Goal: Transaction & Acquisition: Purchase product/service

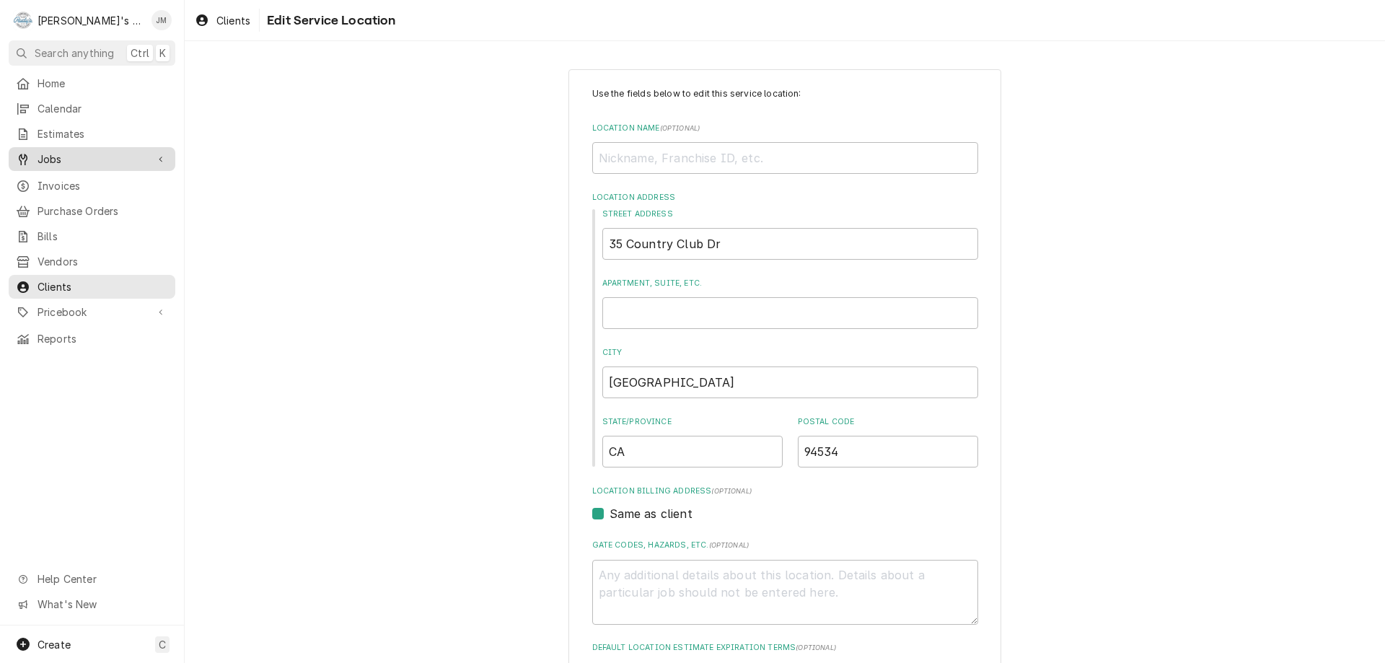
click at [48, 156] on span "Jobs" at bounding box center [91, 158] width 109 height 15
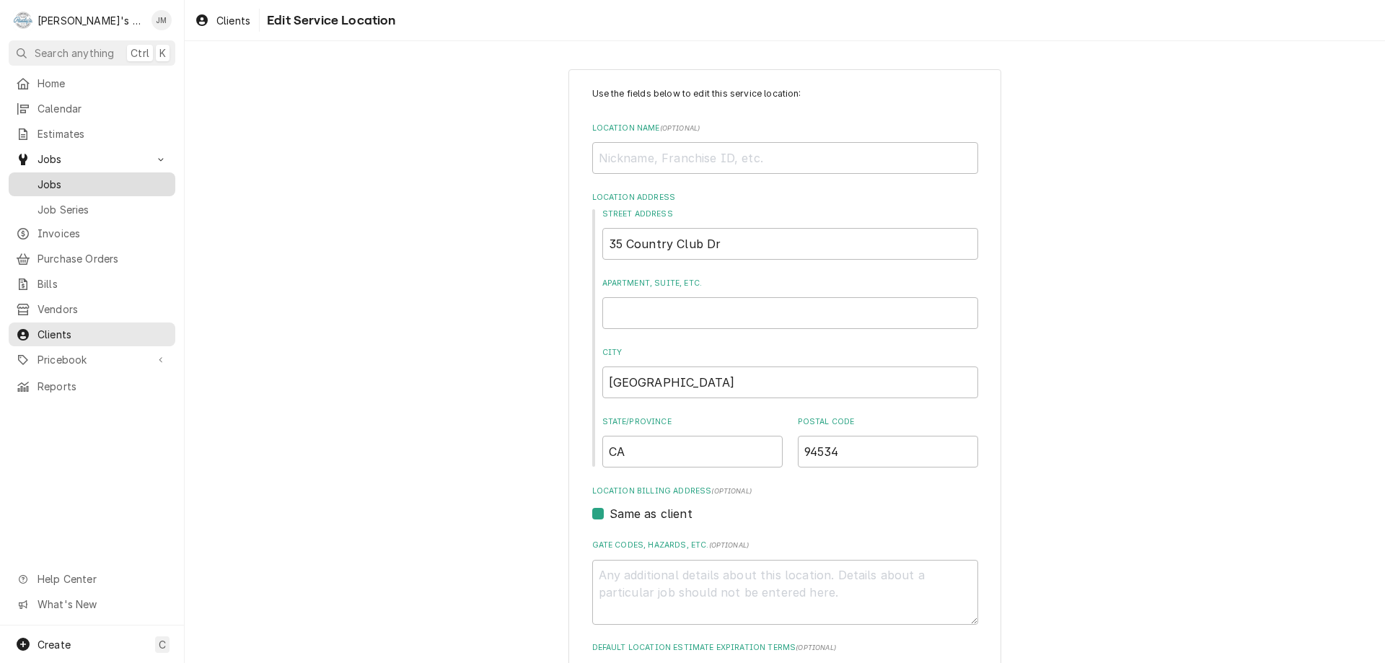
click at [56, 179] on span "Jobs" at bounding box center [102, 184] width 131 height 15
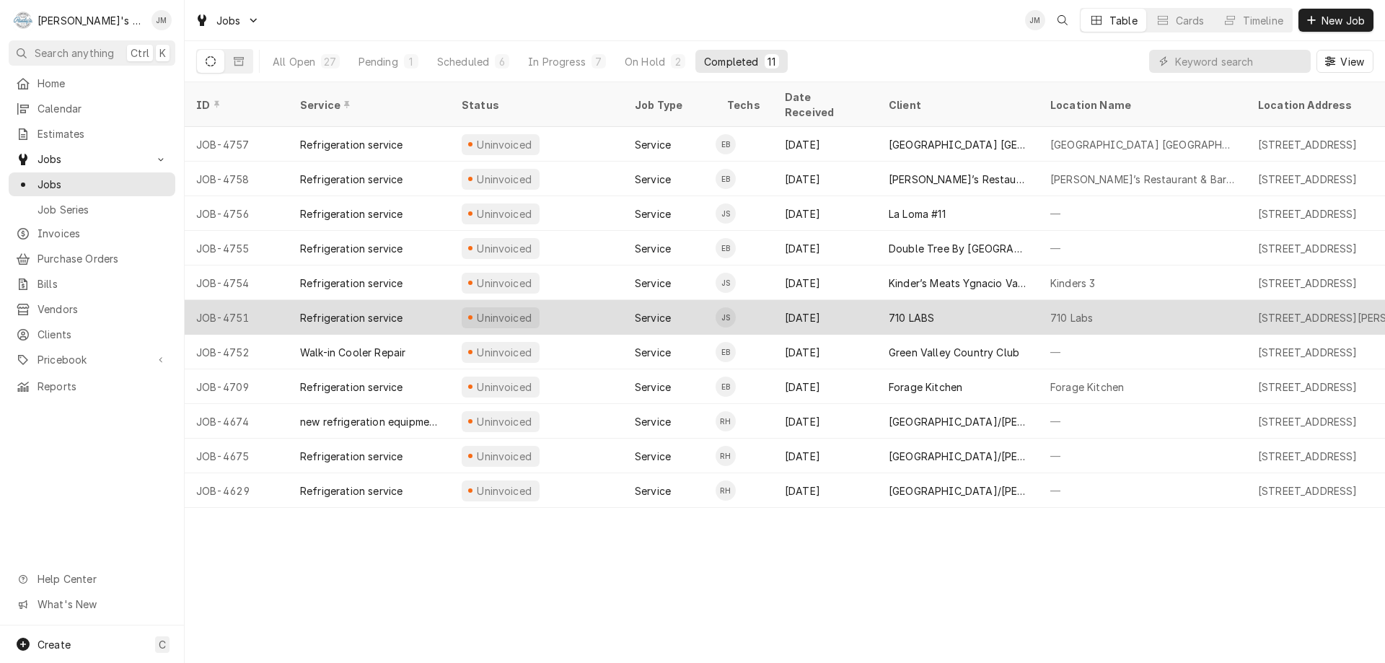
click at [919, 310] on div "710 LABS" at bounding box center [910, 317] width 45 height 15
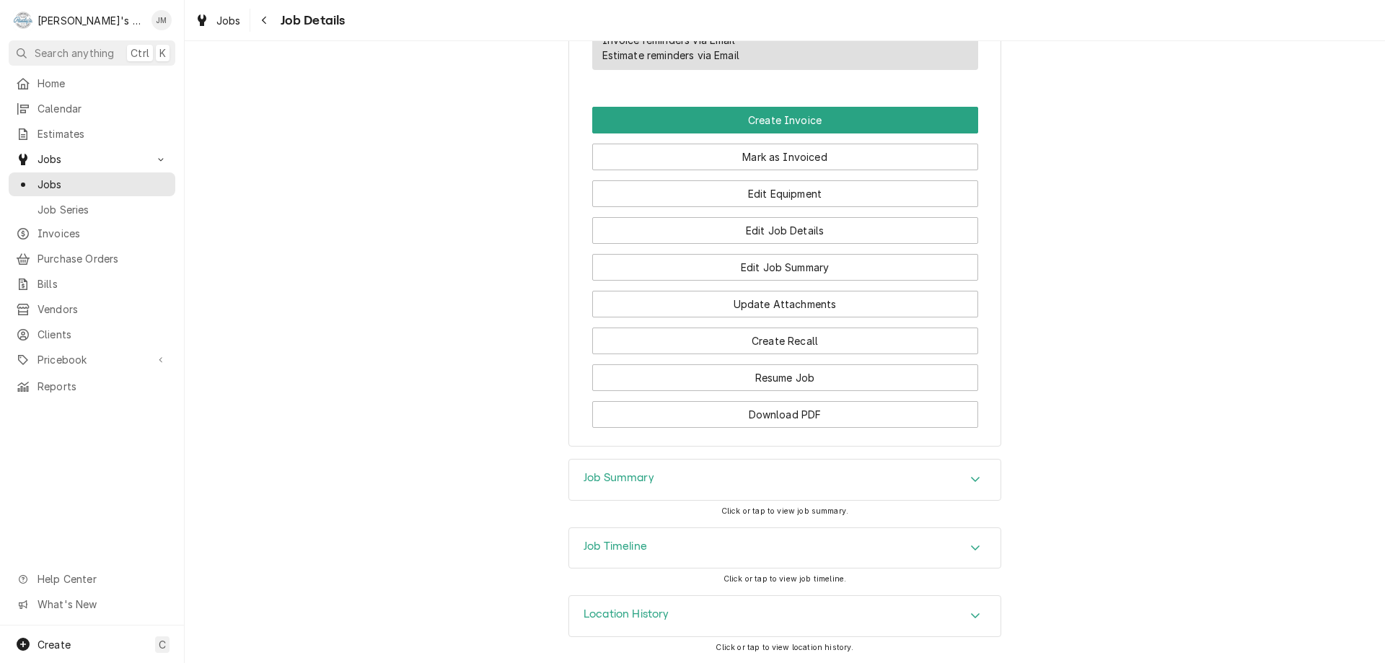
scroll to position [938, 0]
click at [624, 483] on h3 "Job Summary" at bounding box center [618, 478] width 71 height 14
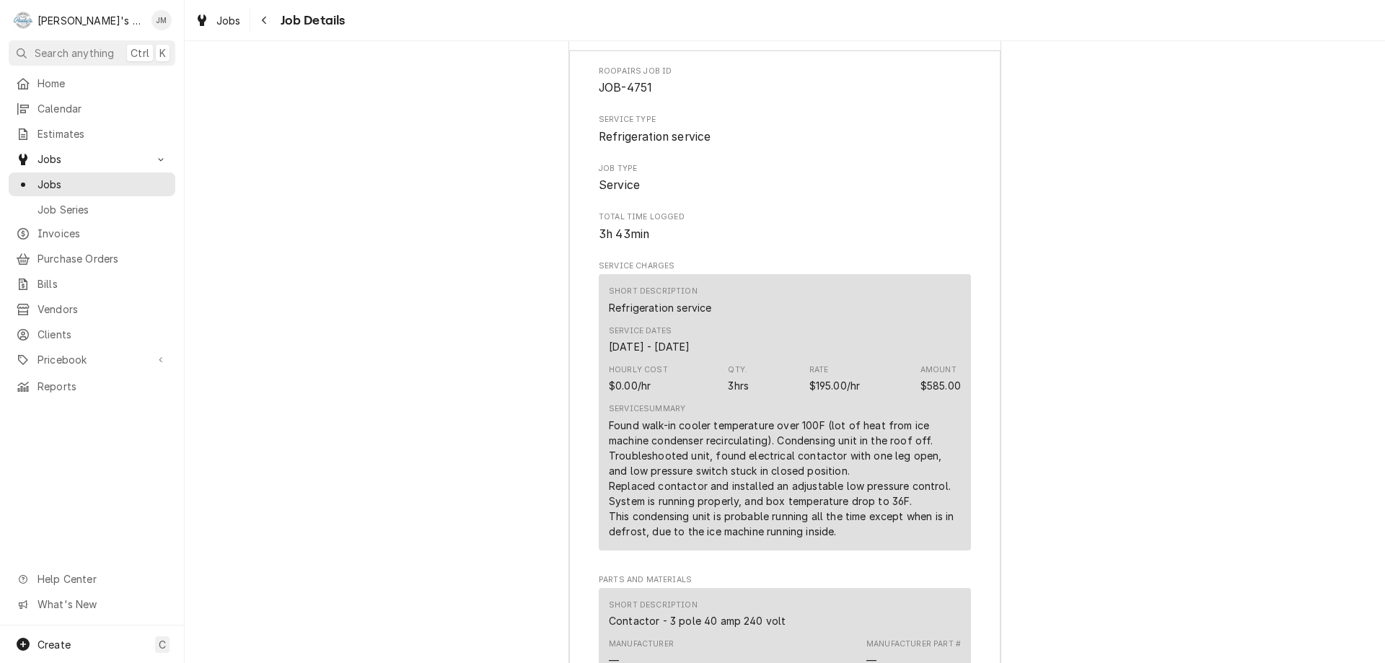
scroll to position [866, 0]
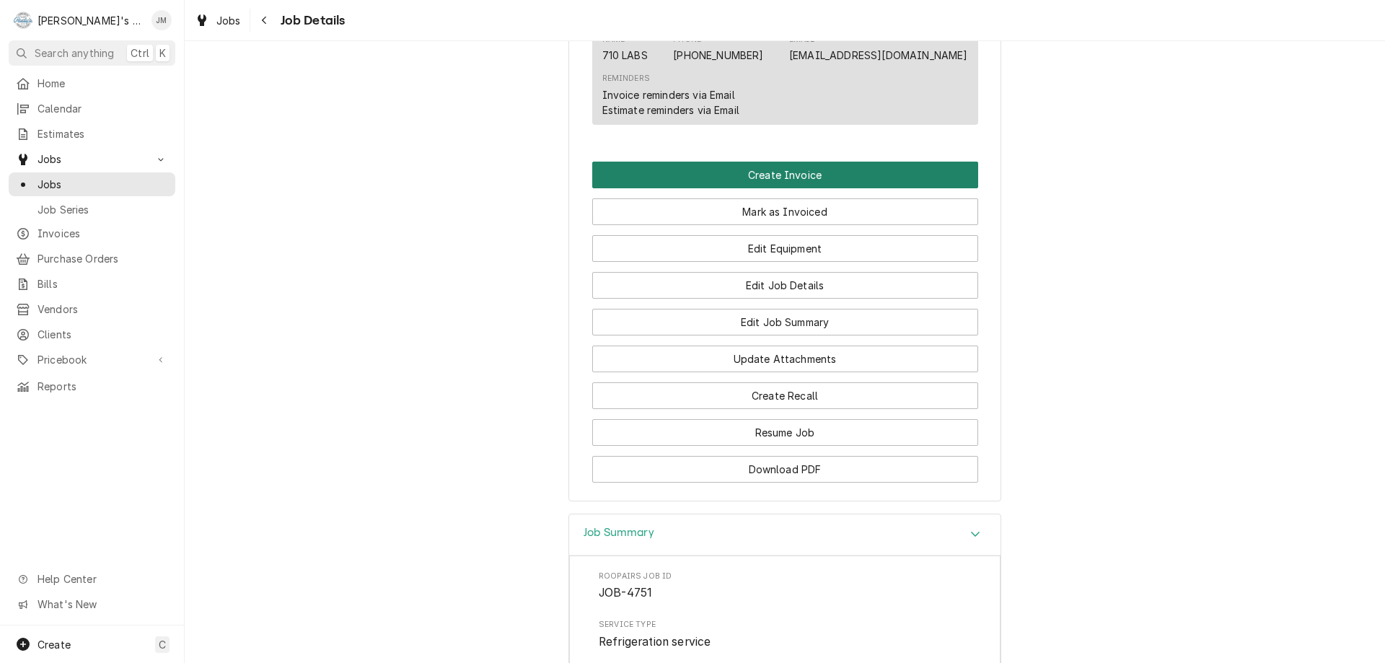
click at [765, 188] on button "Create Invoice" at bounding box center [785, 175] width 386 height 27
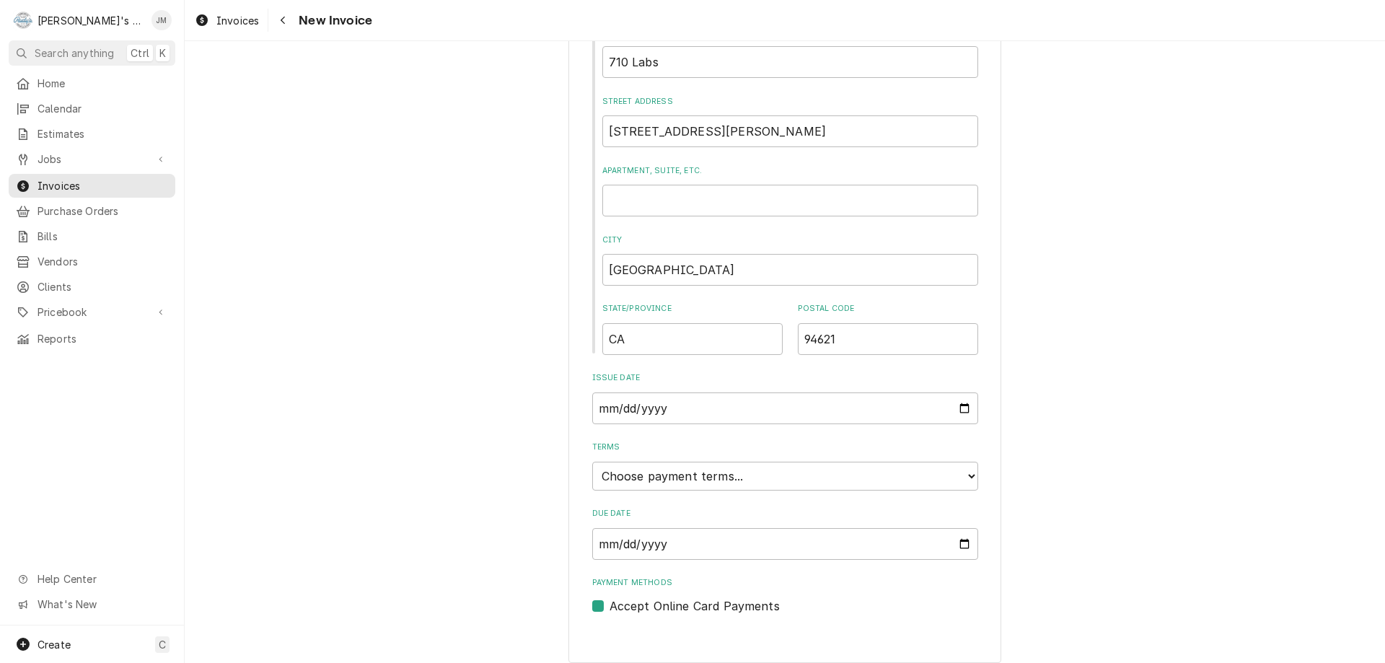
scroll to position [549, 0]
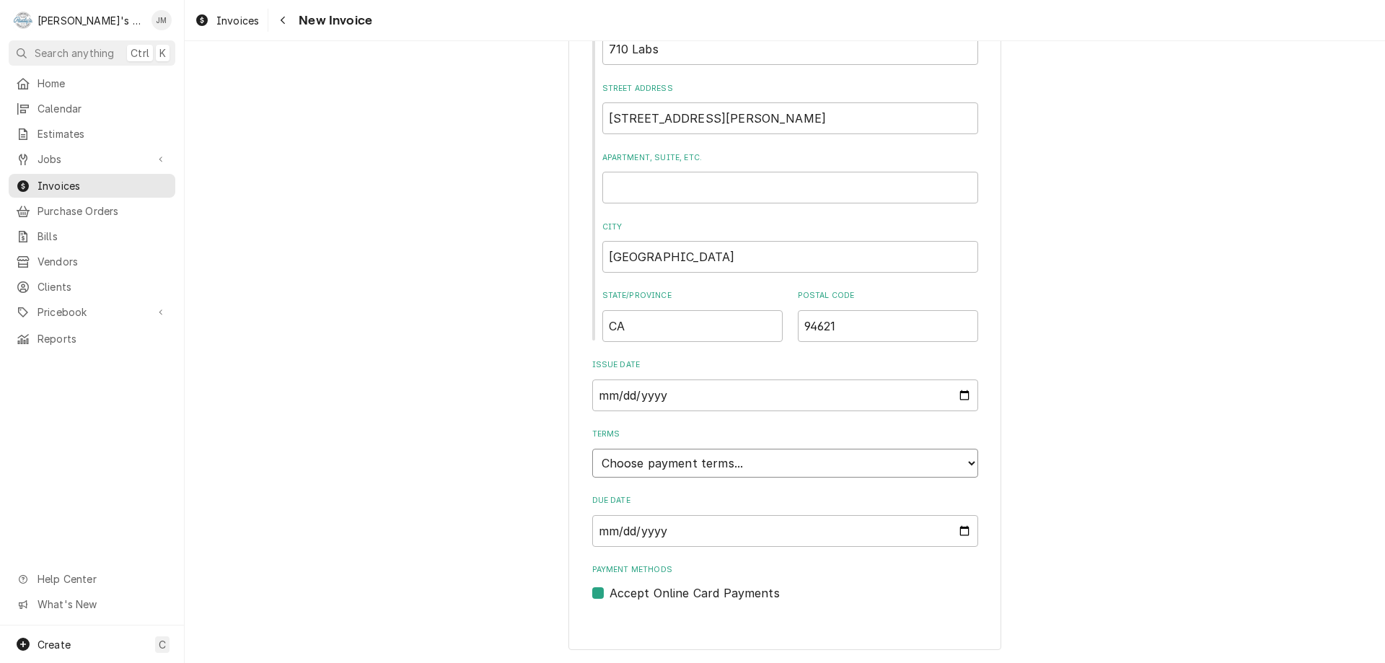
click at [739, 463] on select "Choose payment terms... Same Day Net 7 Net 14 Net 21 Net 30 Net 45 Net 60 Net 90" at bounding box center [785, 463] width 386 height 29
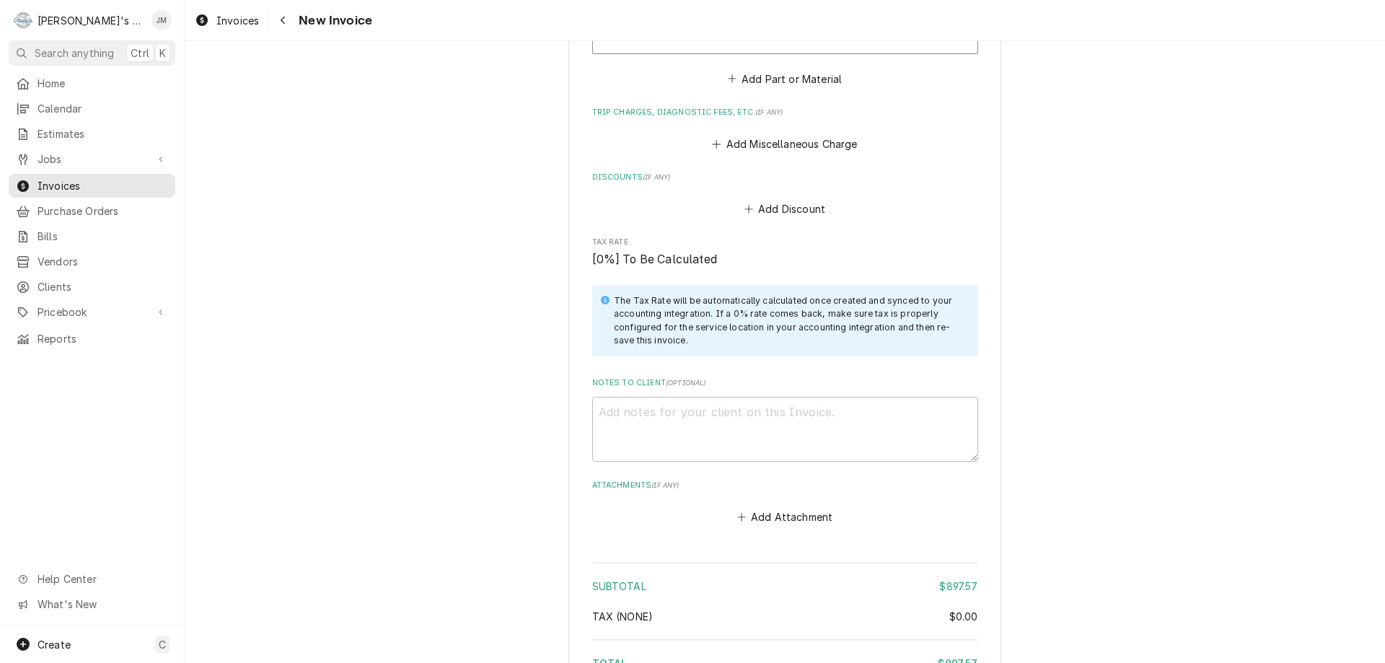
scroll to position [2163, 0]
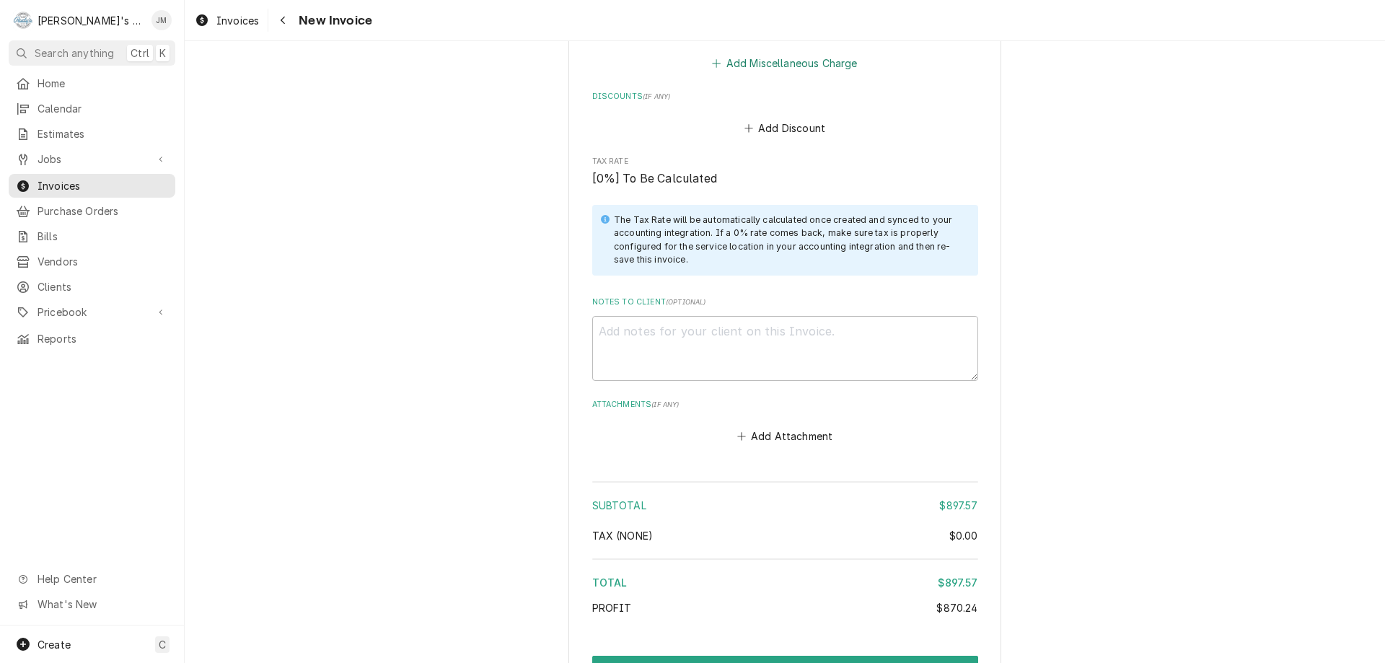
click at [756, 63] on button "Add Miscellaneous Charge" at bounding box center [785, 63] width 150 height 20
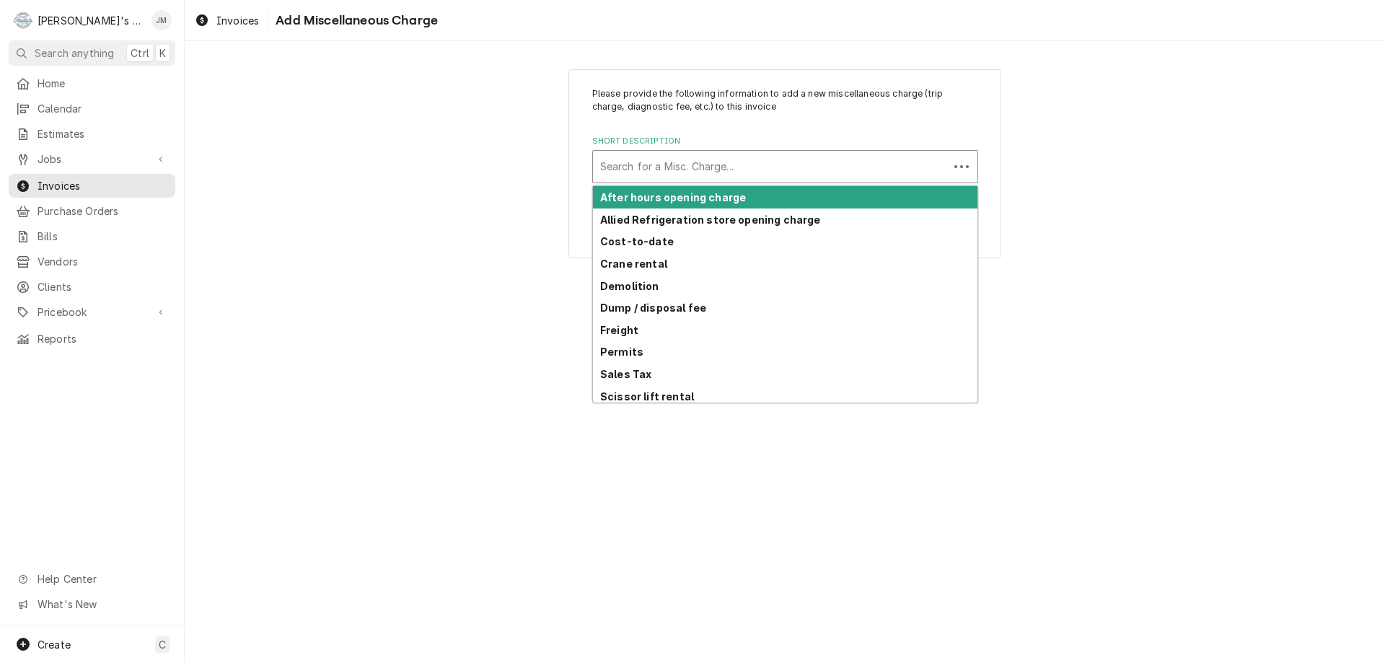
click at [722, 177] on div "Short Description" at bounding box center [770, 167] width 341 height 26
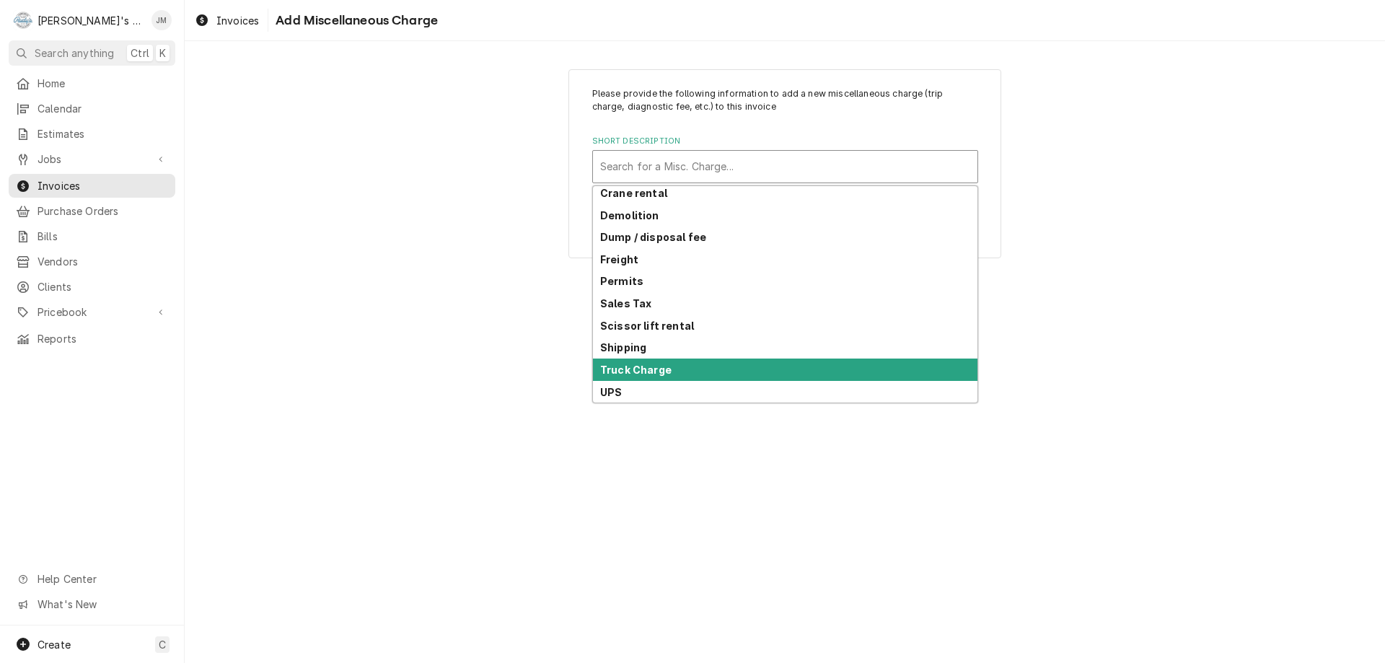
click at [712, 373] on div "Truck Charge" at bounding box center [785, 369] width 384 height 22
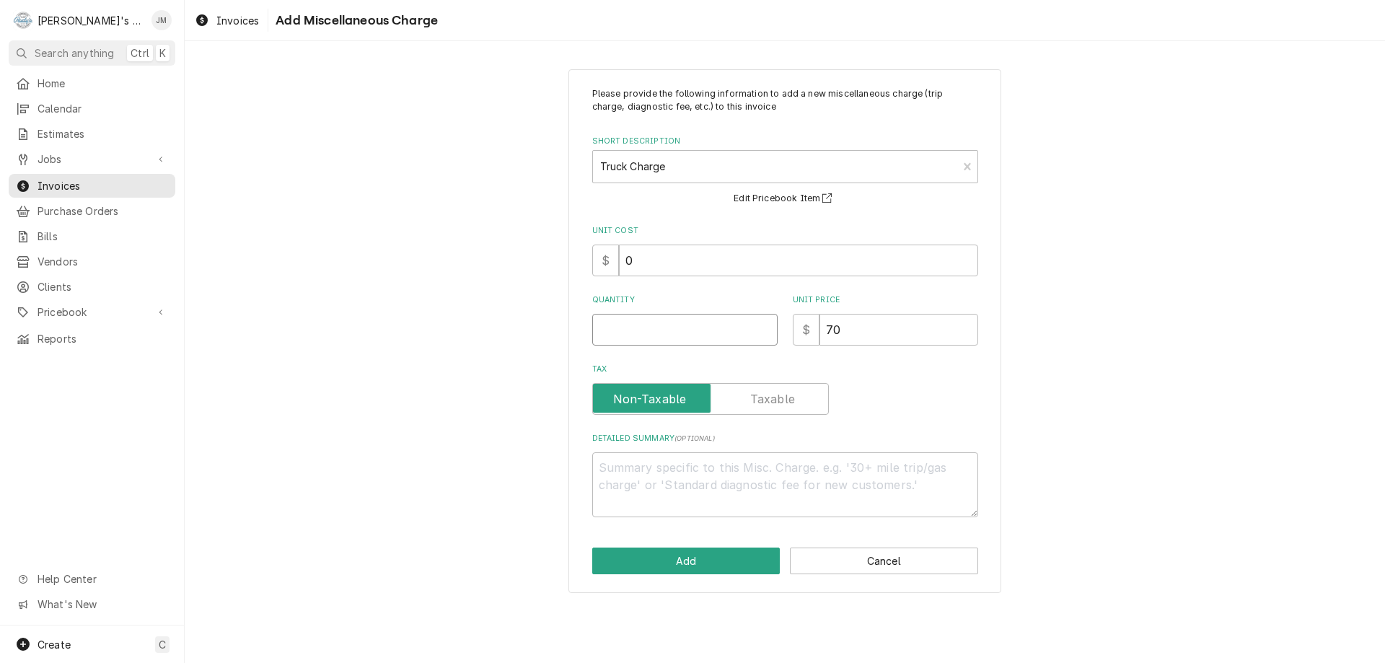
click at [739, 335] on input "Quantity" at bounding box center [684, 330] width 185 height 32
type textarea "x"
type input "1"
click at [691, 553] on button "Add" at bounding box center [686, 560] width 188 height 27
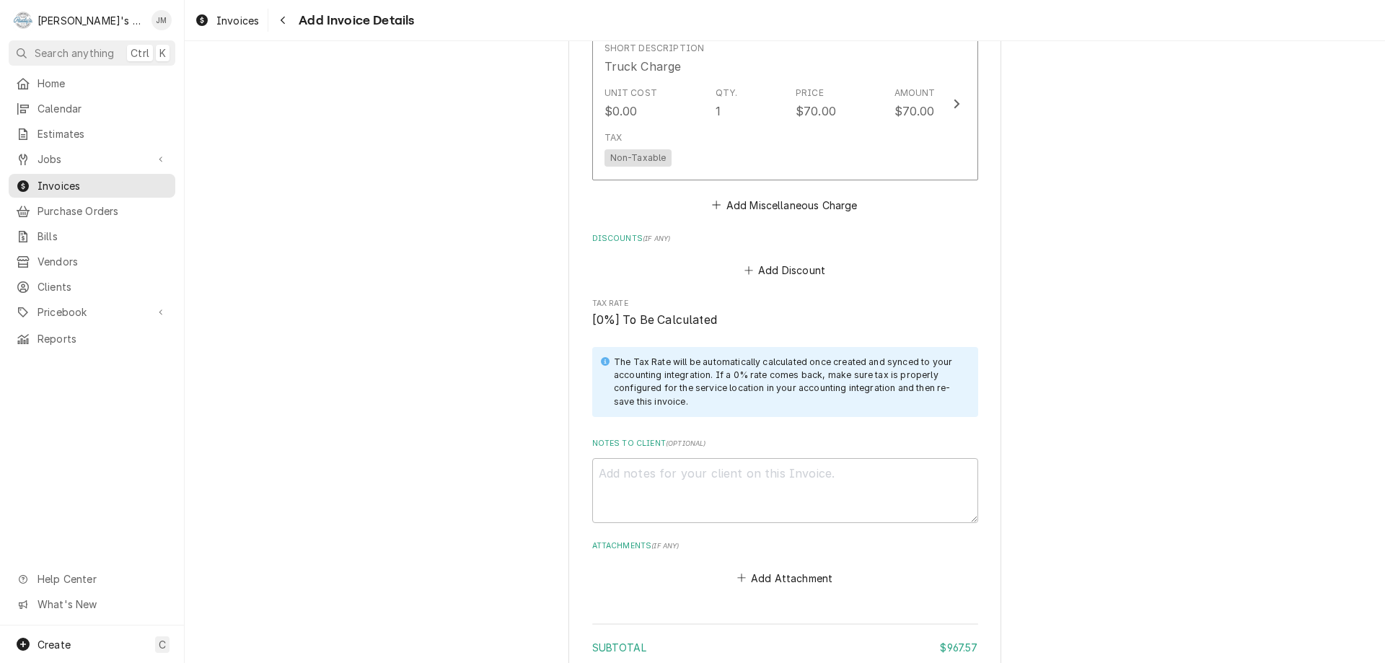
scroll to position [2410, 0]
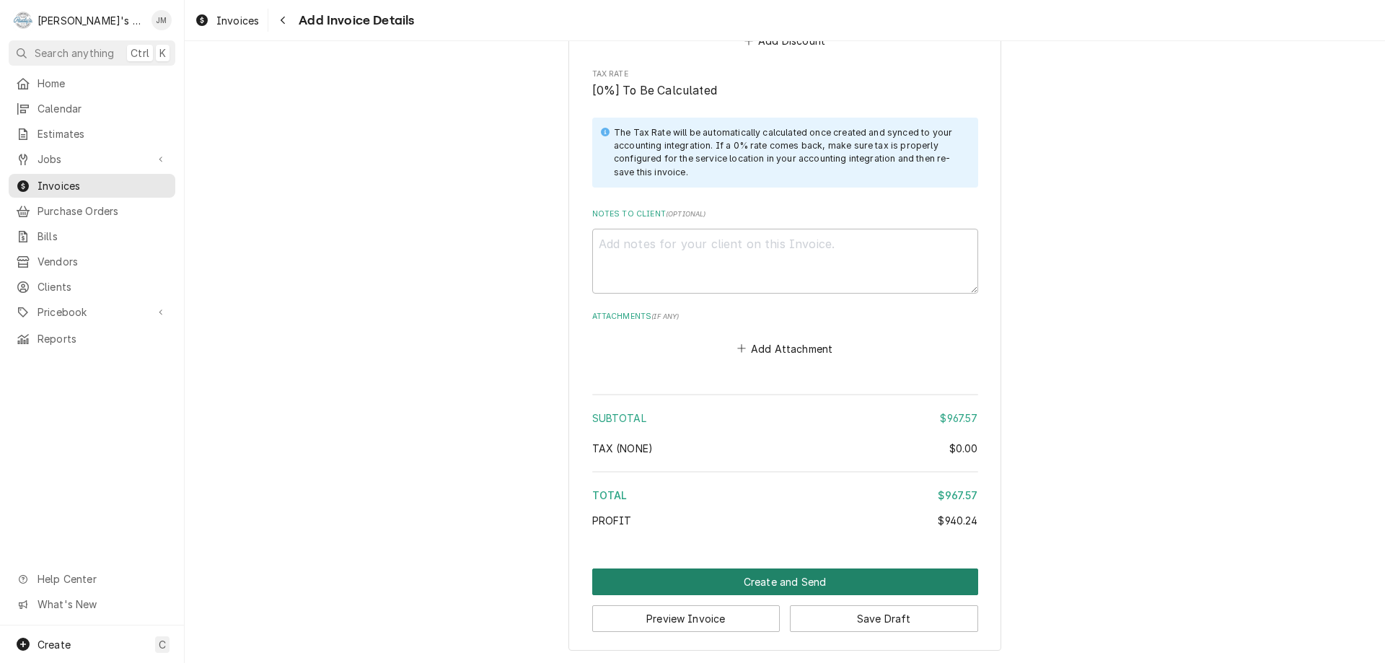
click at [760, 586] on button "Create and Send" at bounding box center [785, 581] width 386 height 27
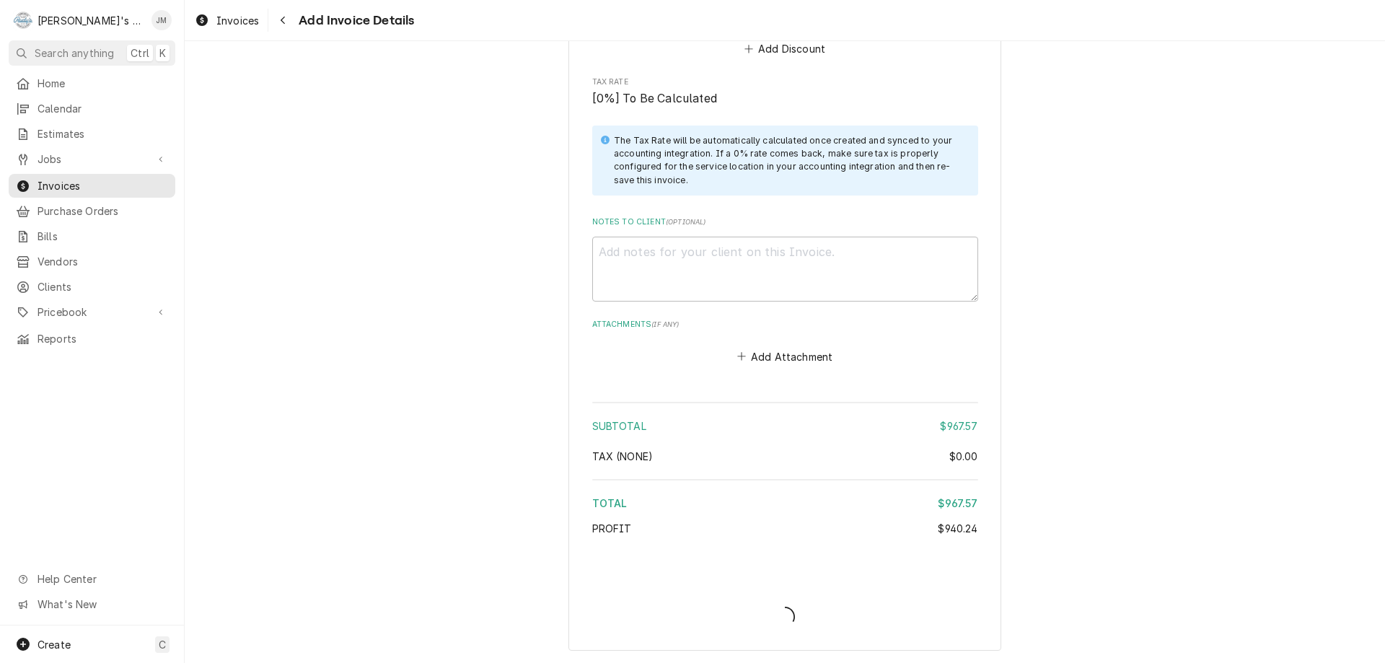
type textarea "x"
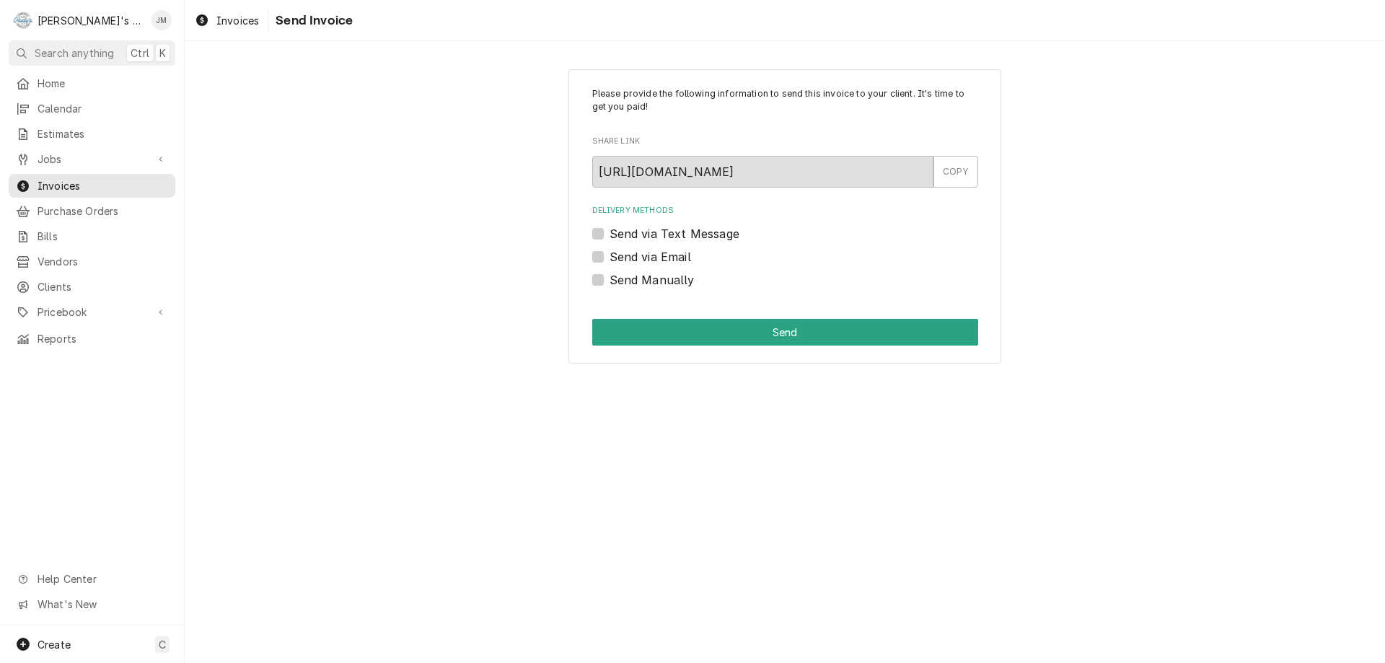
click at [683, 282] on label "Send Manually" at bounding box center [651, 279] width 85 height 17
click at [683, 282] on input "Send Manually" at bounding box center [802, 287] width 386 height 32
checkbox input "true"
click at [742, 340] on button "Send" at bounding box center [785, 332] width 386 height 27
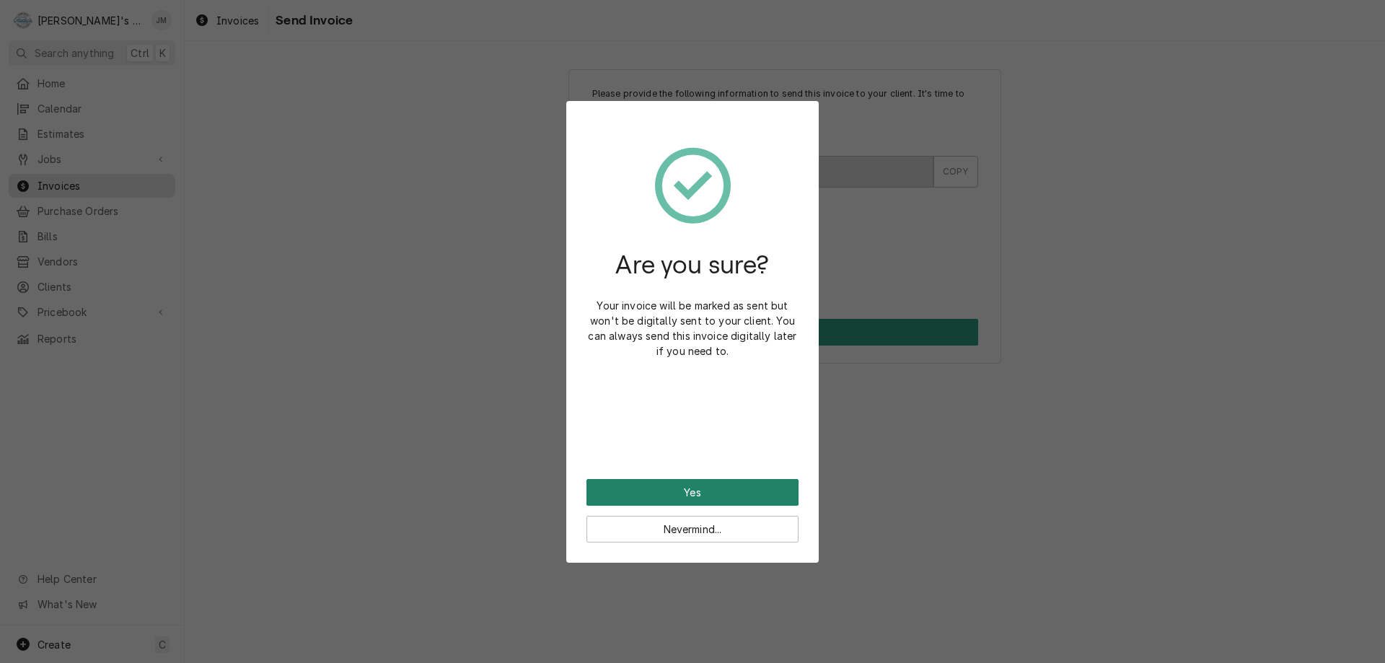
click at [703, 496] on button "Yes" at bounding box center [692, 492] width 212 height 27
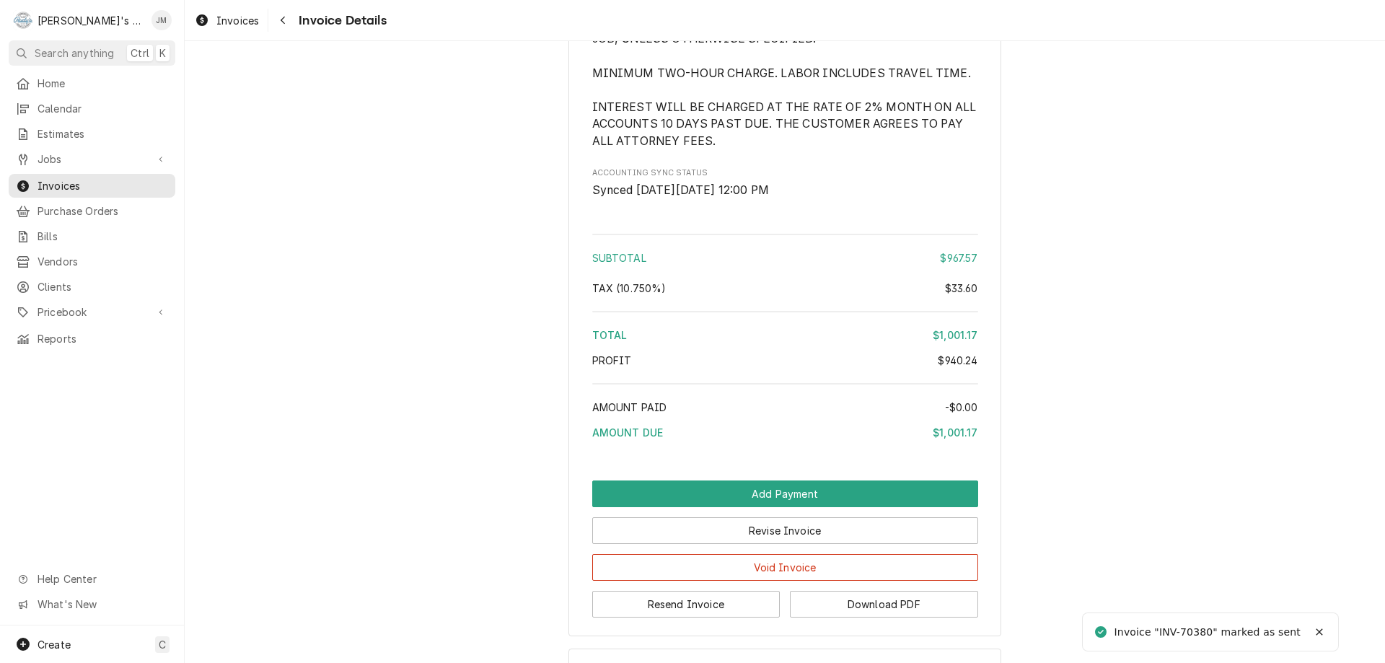
scroll to position [2061, 0]
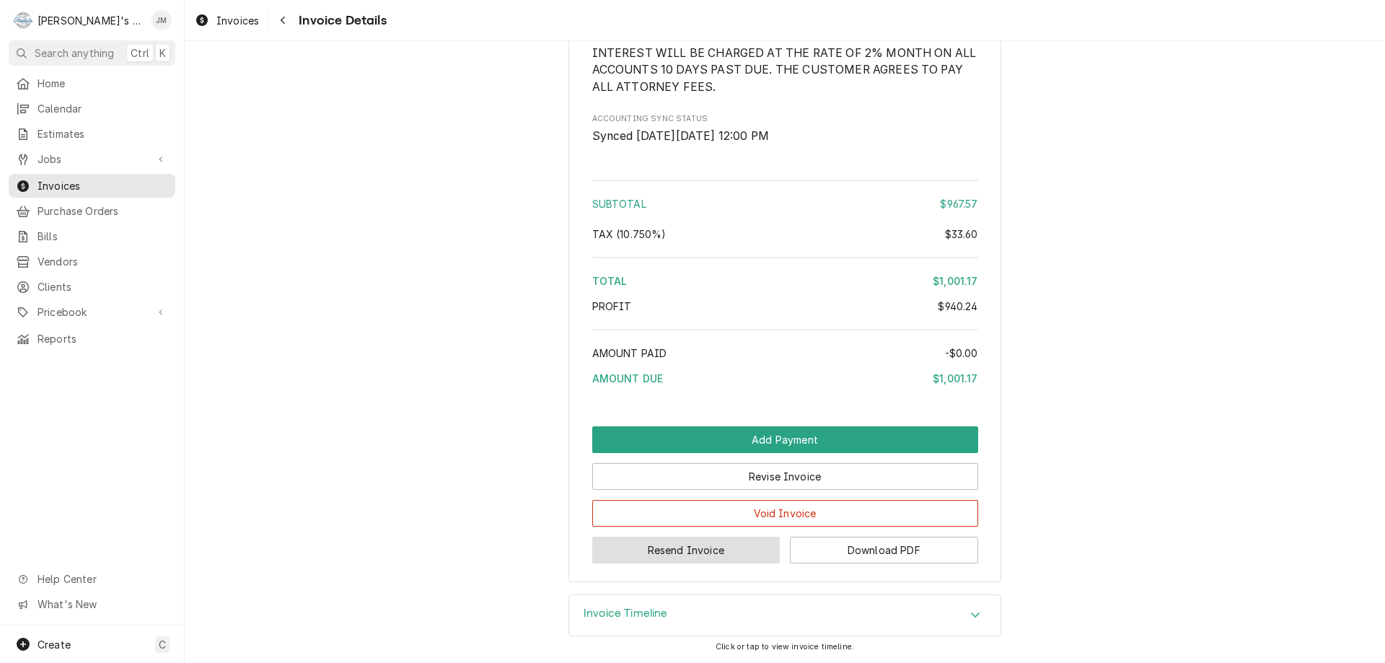
click at [674, 556] on button "Resend Invoice" at bounding box center [686, 550] width 188 height 27
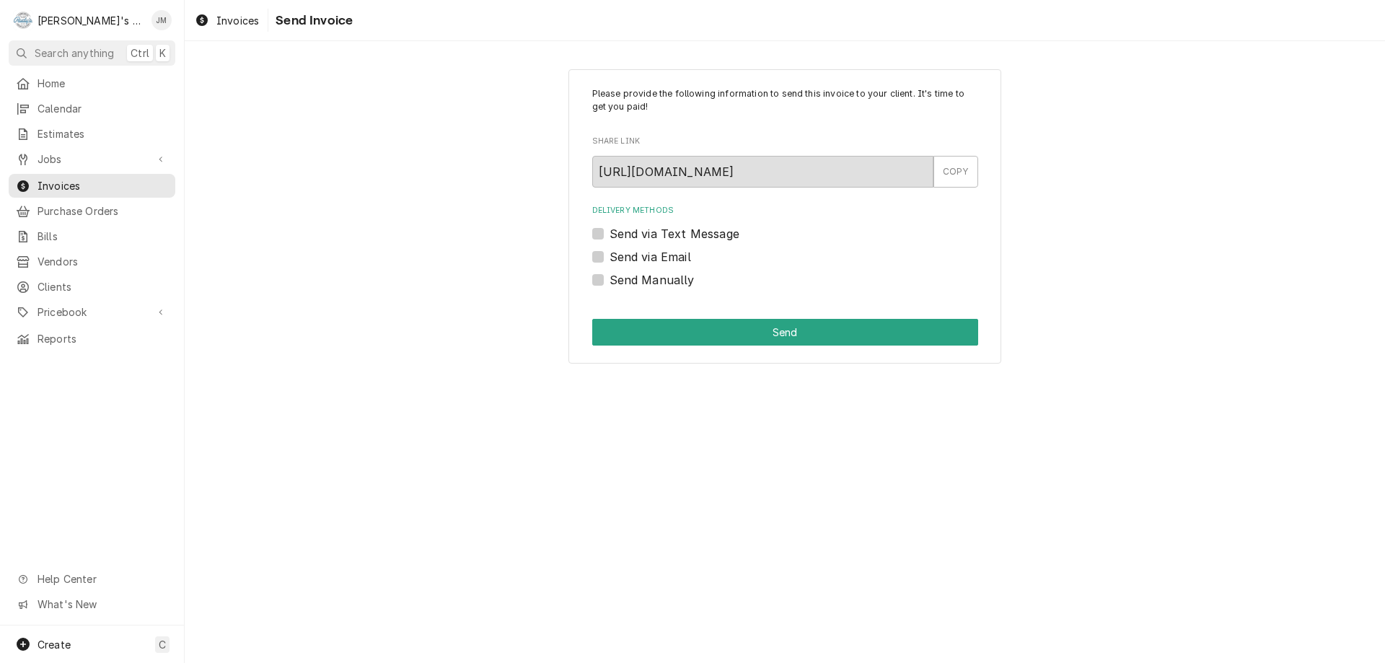
click at [653, 255] on label "Send via Email" at bounding box center [649, 256] width 81 height 17
click at [653, 255] on input "Send via Email" at bounding box center [802, 264] width 386 height 32
checkbox input "true"
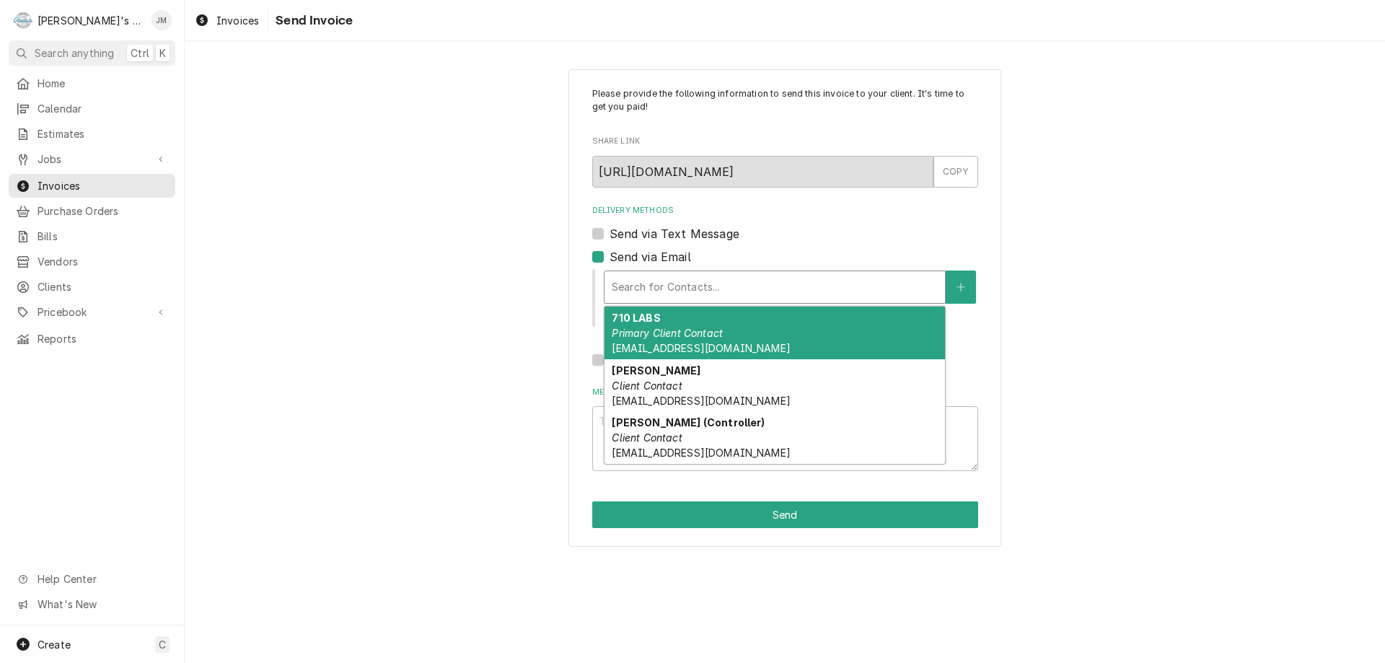
click at [666, 280] on div "Delivery Methods" at bounding box center [775, 287] width 326 height 26
click at [689, 337] on em "Primary Client Contact" at bounding box center [667, 333] width 111 height 12
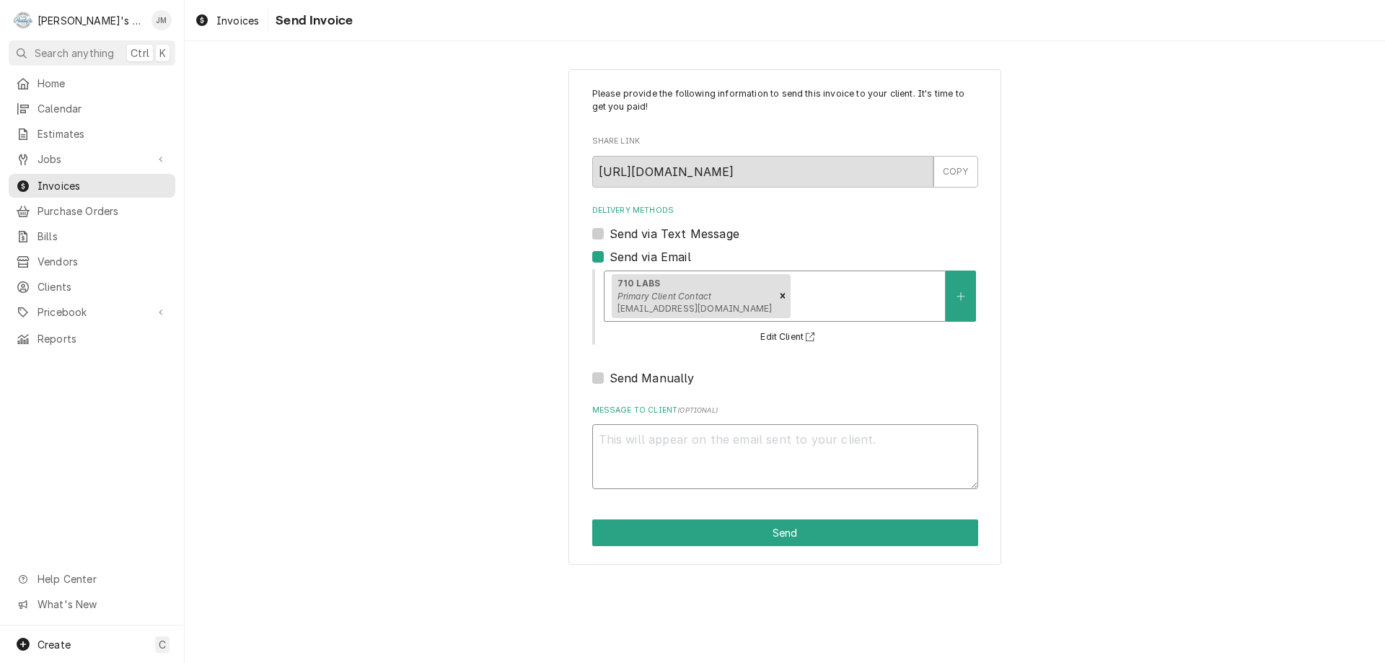
click at [732, 454] on textarea "Message to Client ( optional )" at bounding box center [785, 456] width 386 height 65
type textarea "x"
type textarea "T"
type textarea "x"
type textarea "Th"
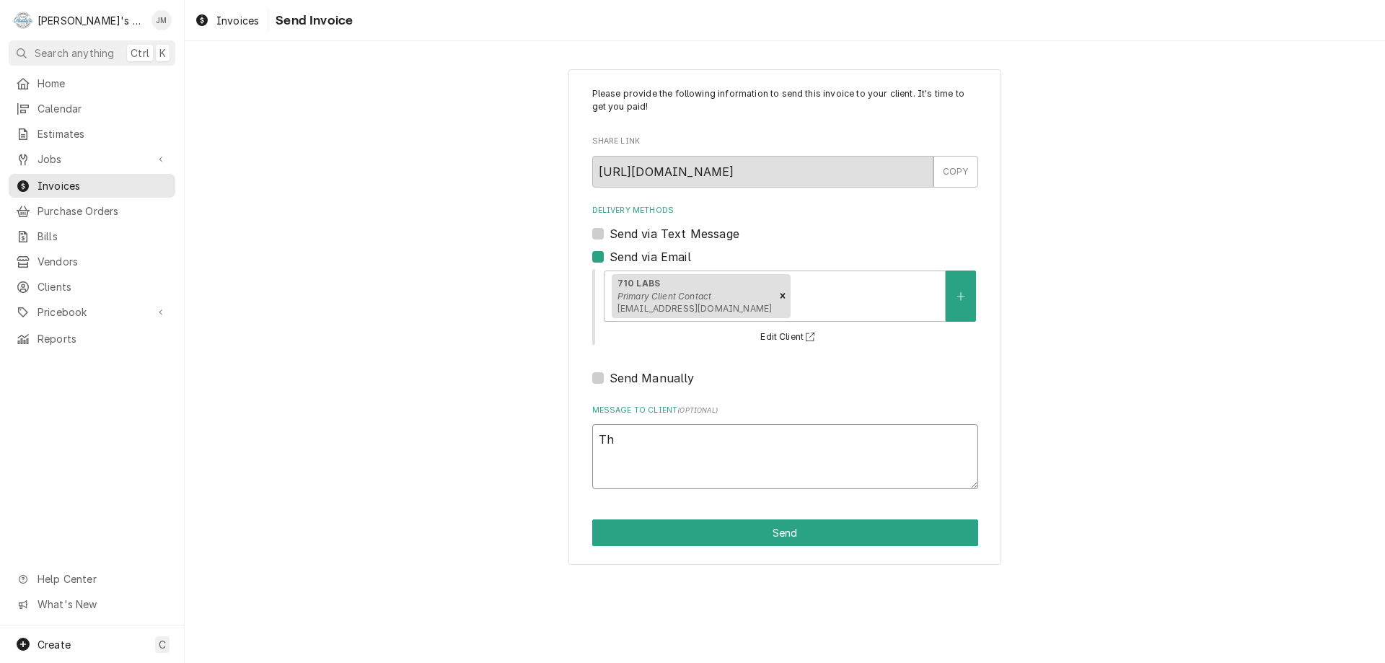
type textarea "x"
type textarea "Tha"
type textarea "x"
type textarea "Than"
type textarea "x"
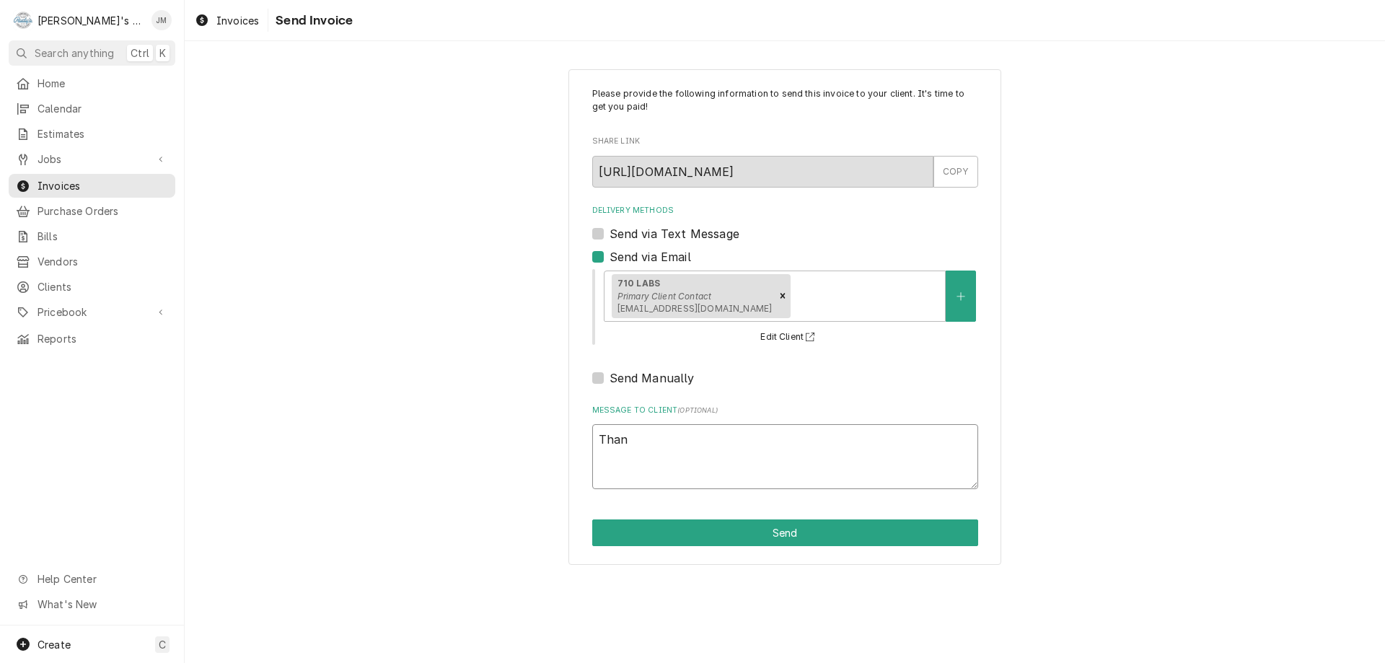
type textarea "Thank"
type textarea "x"
type textarea "Thank"
type textarea "x"
type textarea "Thank y"
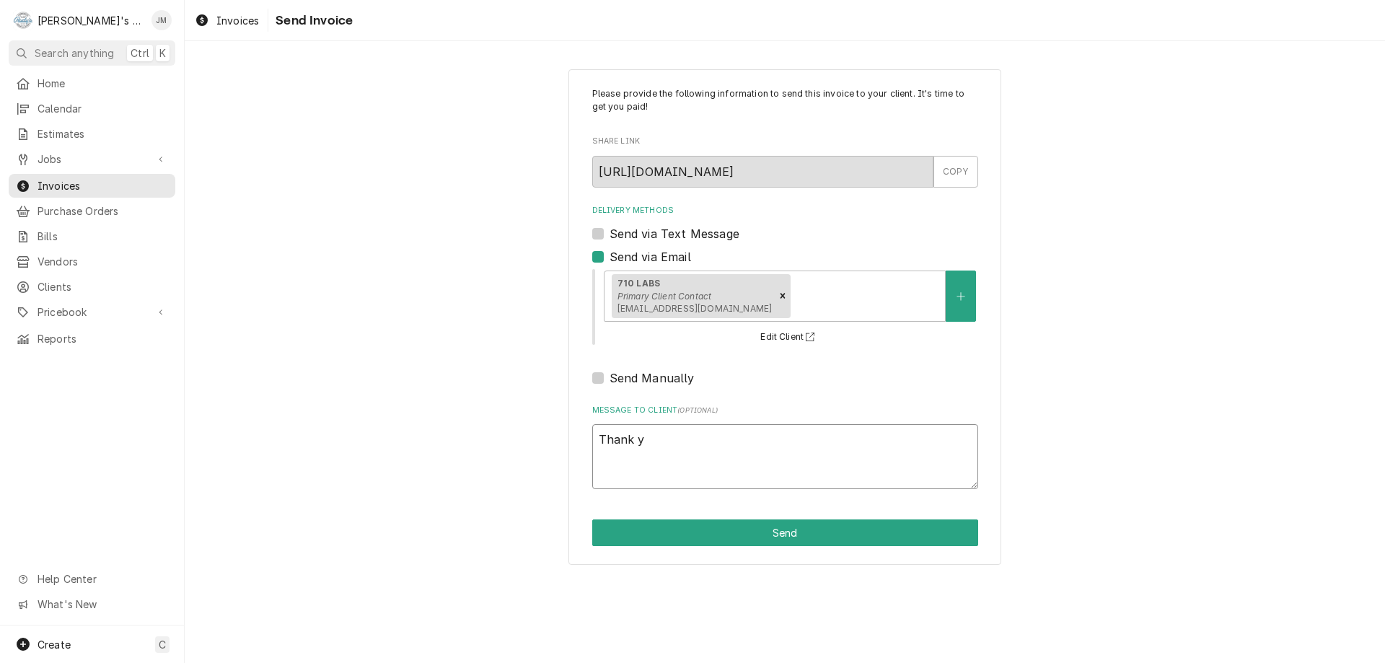
type textarea "x"
type textarea "Thank yo"
type textarea "x"
type textarea "Thank you"
type textarea "x"
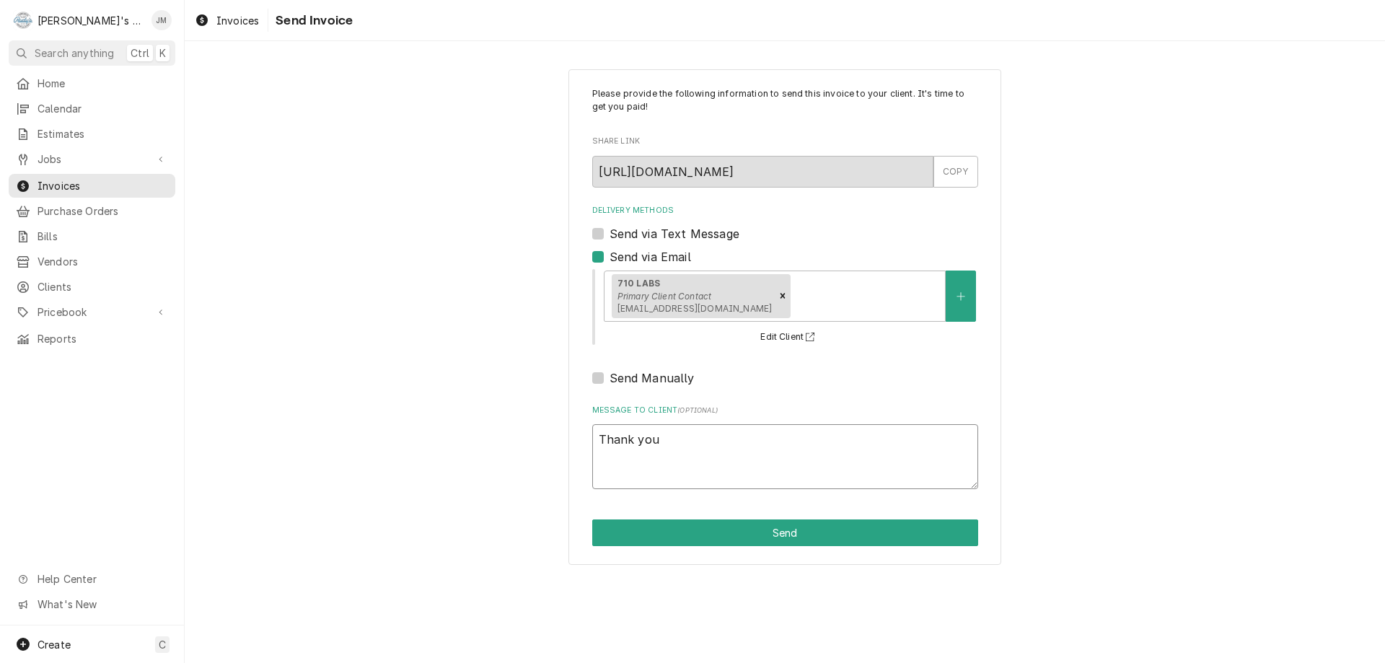
type textarea "Thank you"
type textarea "x"
type textarea "Thank you f"
type textarea "x"
type textarea "Thank you fo"
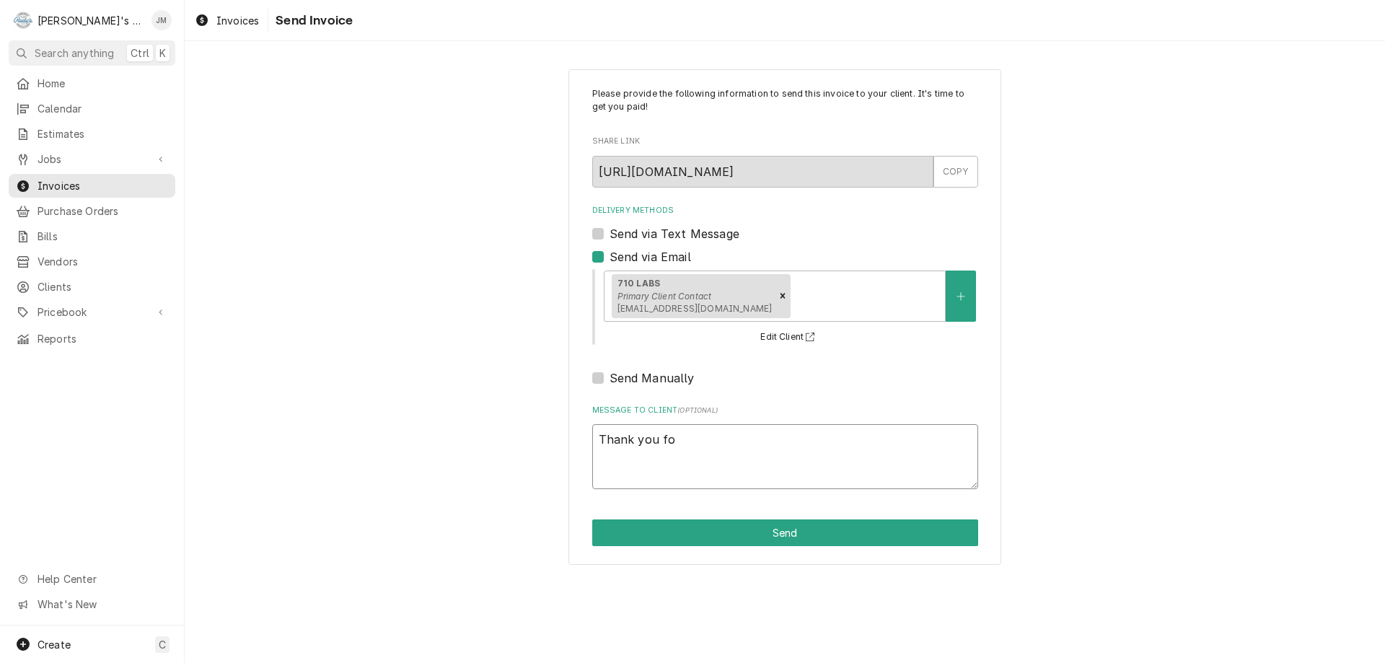
type textarea "x"
type textarea "Thank you for"
type textarea "x"
type textarea "Thank you for"
type textarea "x"
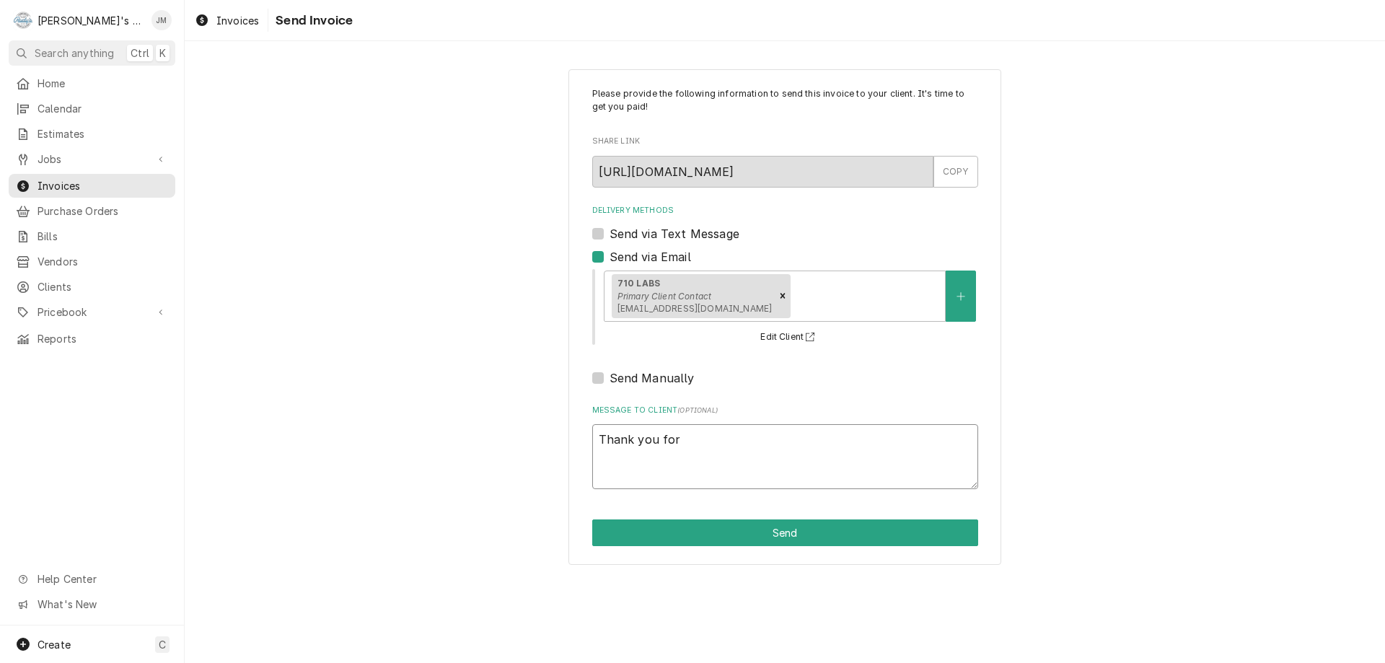
type textarea "Thank you for y"
type textarea "x"
type textarea "Thank you for yo"
type textarea "x"
type textarea "Thank you for you"
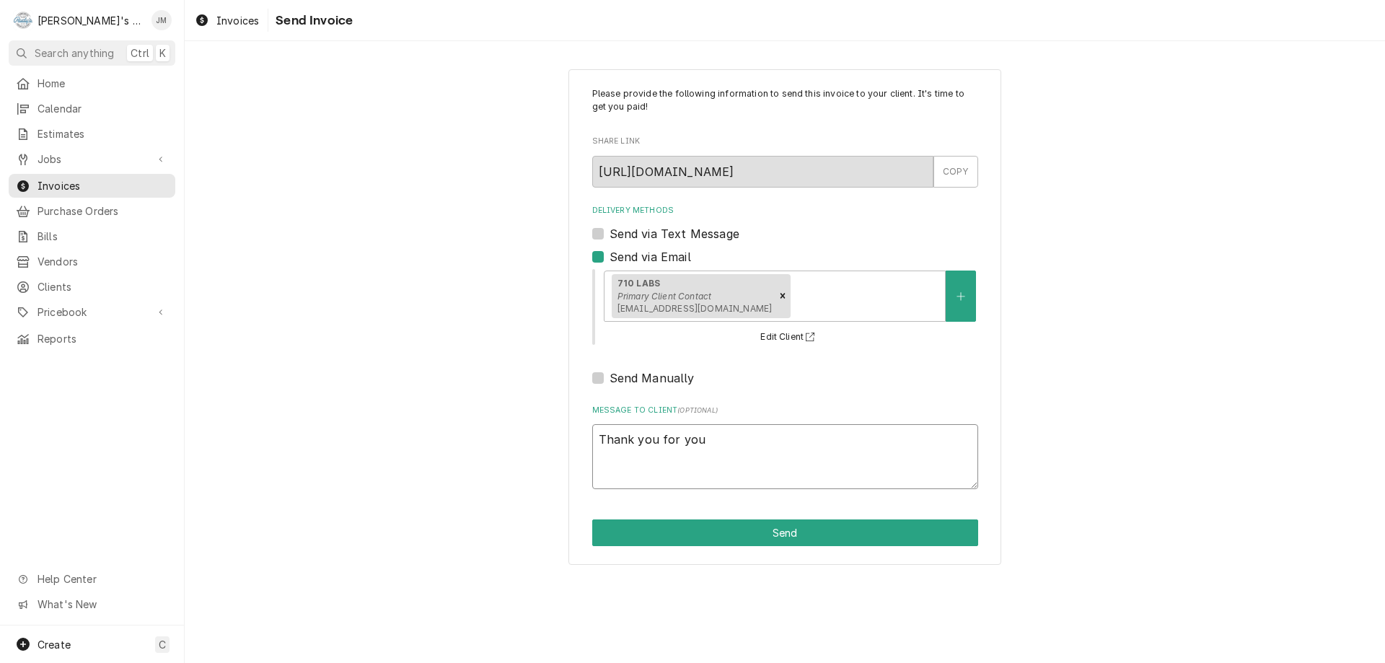
type textarea "x"
type textarea "Thank you for your"
type textarea "x"
type textarea "Thank you for your"
type textarea "x"
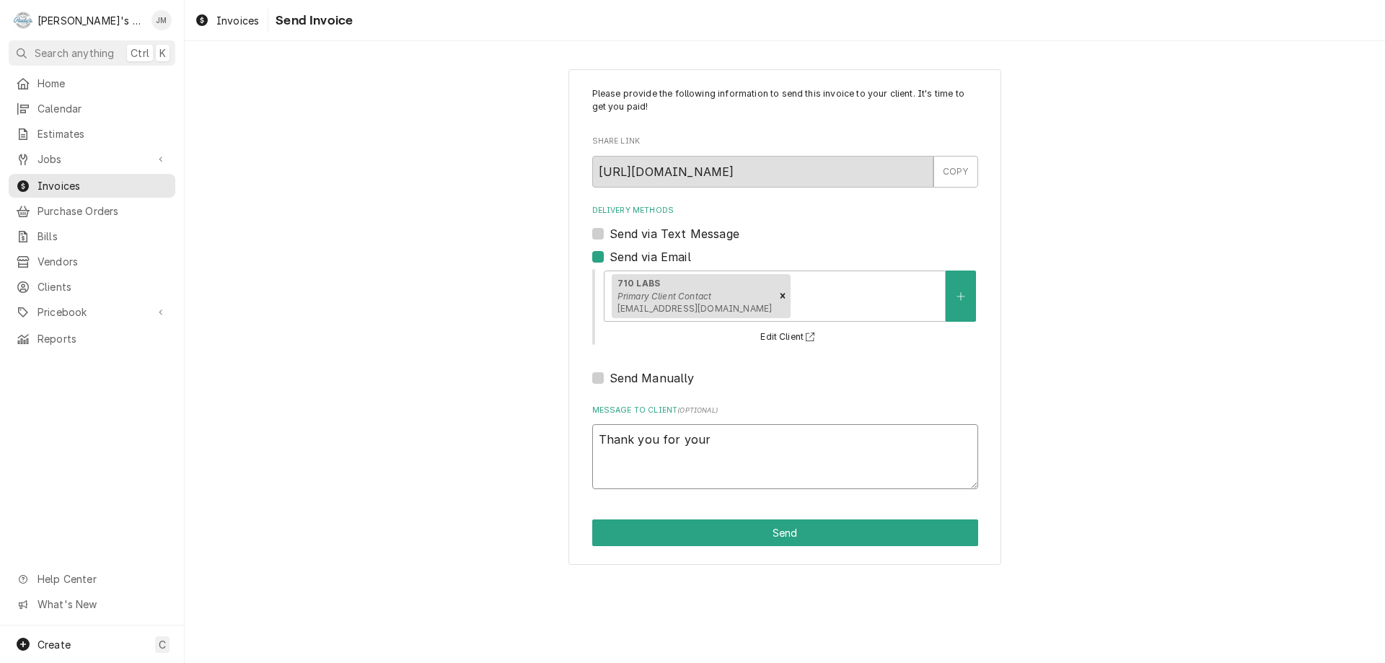
type textarea "Thank you for your b"
type textarea "x"
type textarea "Thank you for your bu"
type textarea "x"
type textarea "Thank you for your bus"
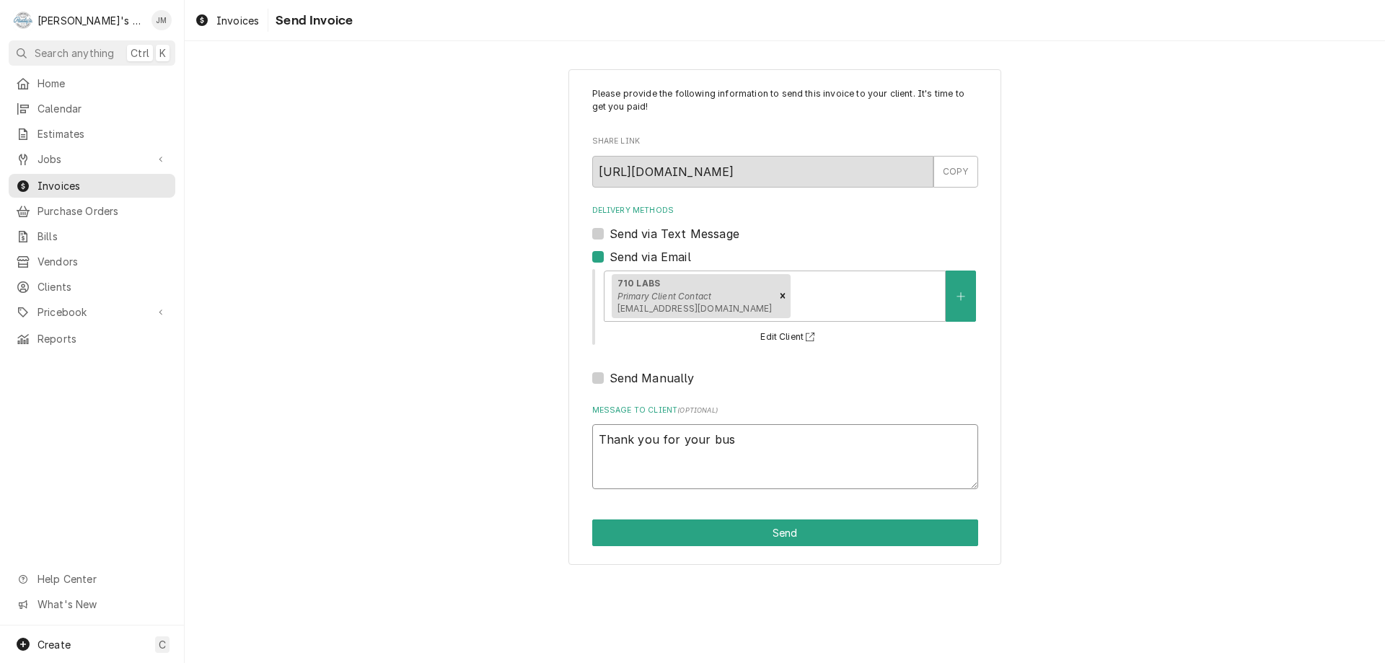
type textarea "x"
type textarea "Thank you for your busi"
type textarea "x"
type textarea "Thank you for your busin"
type textarea "x"
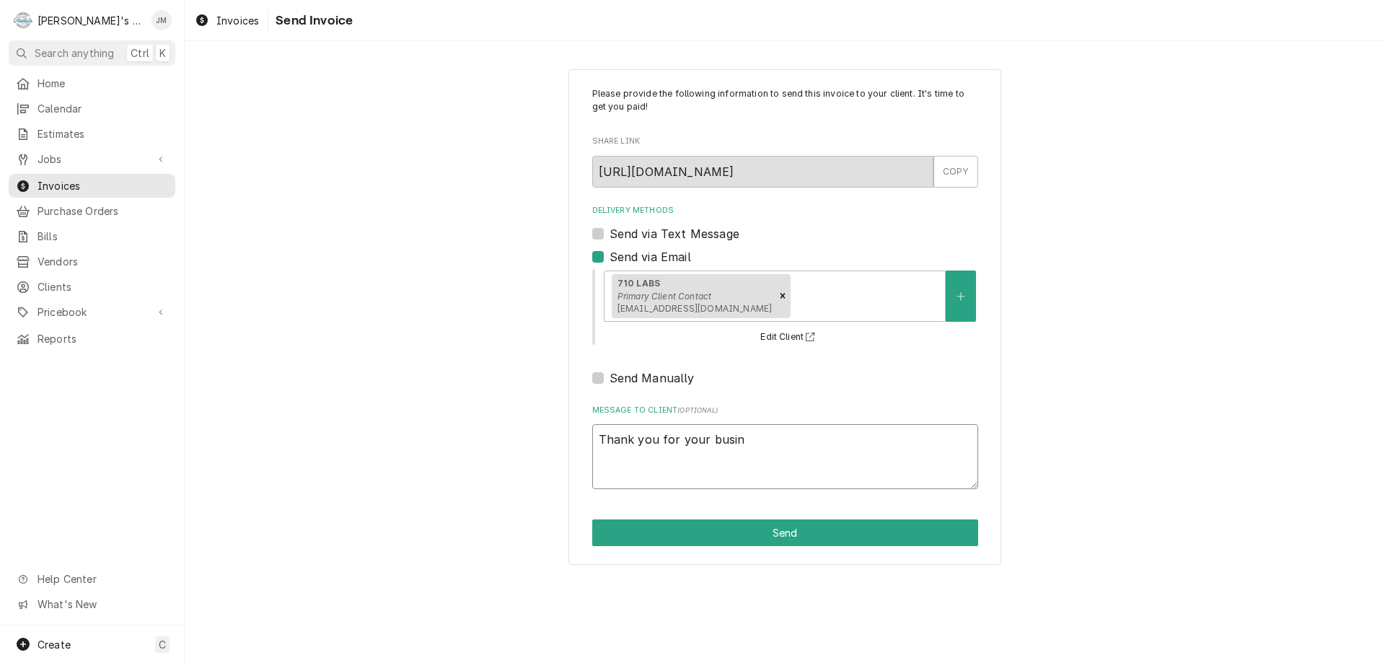
type textarea "Thank you for your busine"
type textarea "x"
type textarea "Thank you for your busines"
type textarea "x"
type textarea "Thank you for your business"
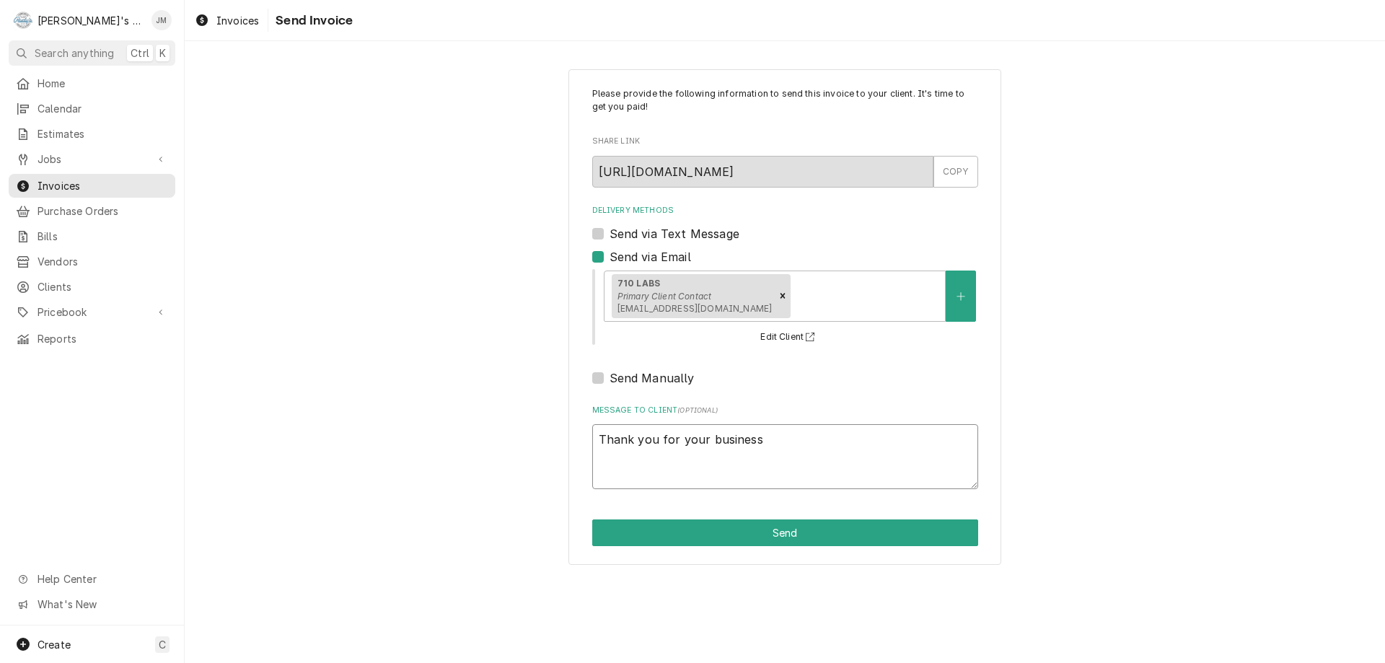
type textarea "x"
type textarea "Thank you for your business."
type textarea "x"
type textarea "Thank you for your business."
click at [756, 534] on button "Send" at bounding box center [785, 532] width 386 height 27
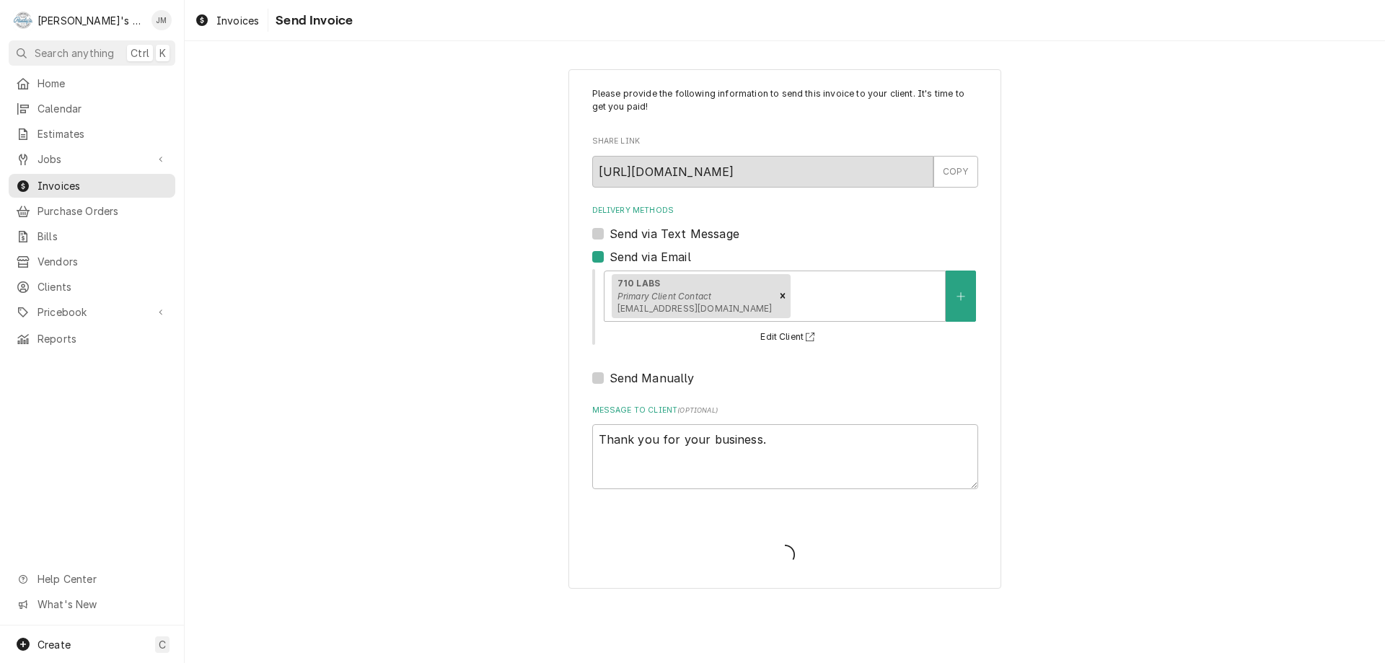
type textarea "x"
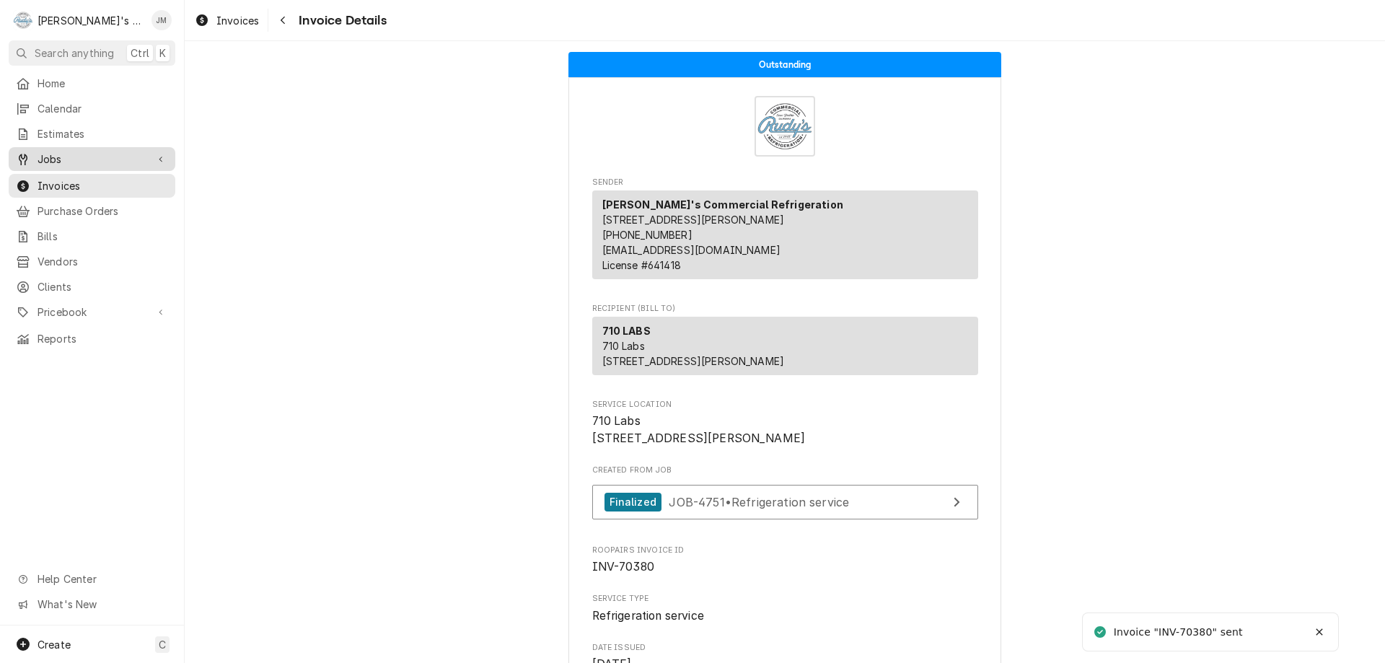
click at [48, 160] on span "Jobs" at bounding box center [91, 158] width 109 height 15
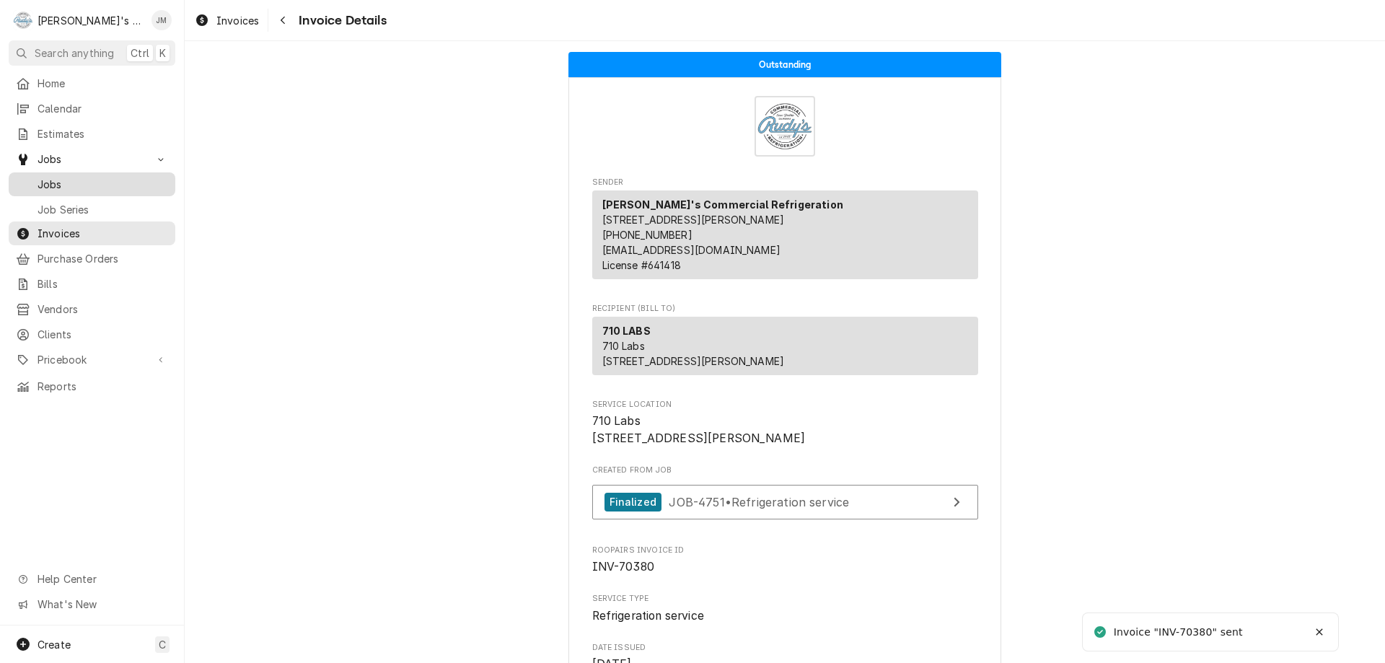
click at [53, 182] on span "Jobs" at bounding box center [102, 184] width 131 height 15
